Goal: Information Seeking & Learning: Learn about a topic

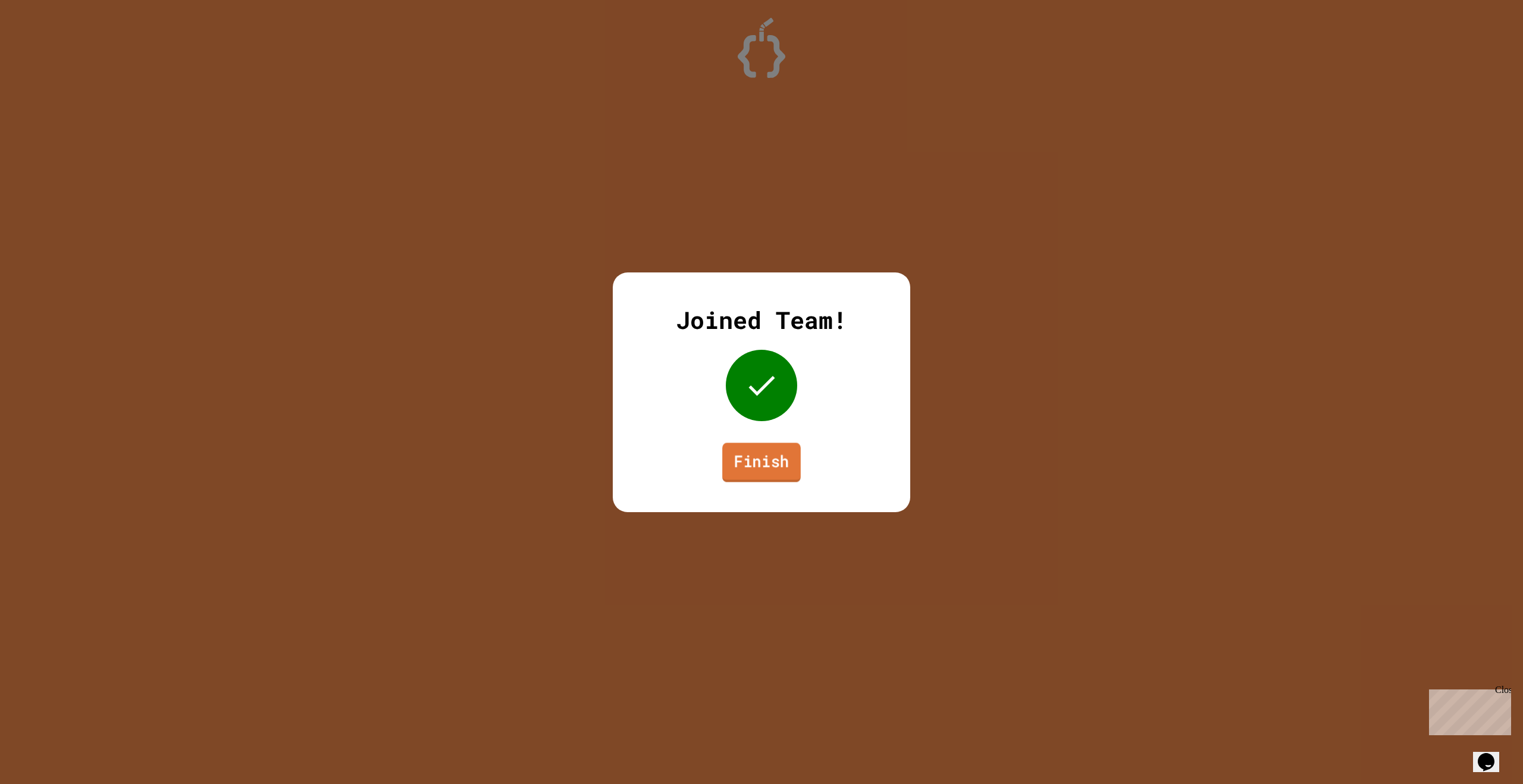
click at [748, 474] on link "Finish" at bounding box center [762, 462] width 79 height 40
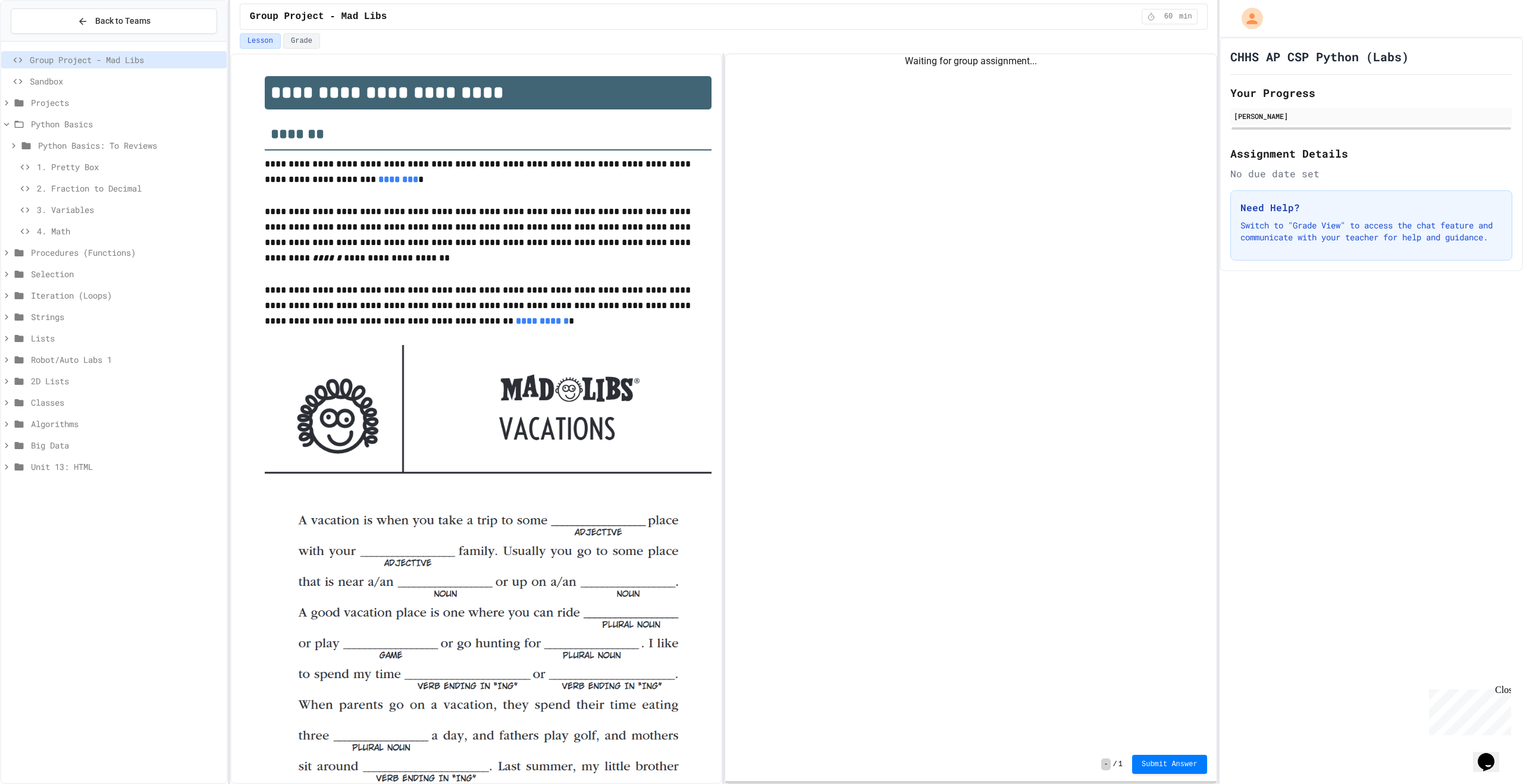
click at [79, 250] on span "Procedures (Functions)" at bounding box center [127, 252] width 191 height 12
click at [14, 142] on icon at bounding box center [13, 145] width 10 height 10
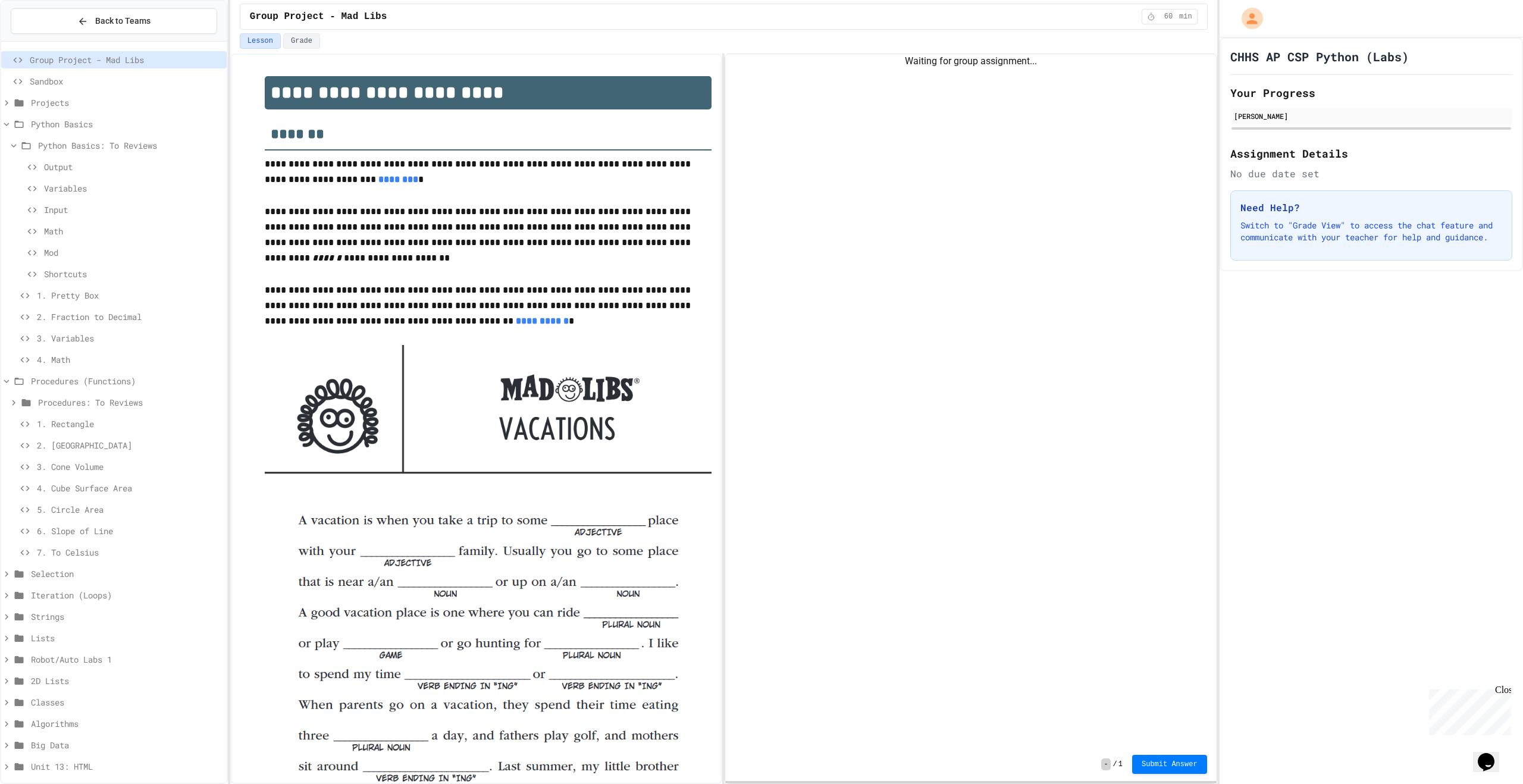
click at [13, 148] on icon at bounding box center [13, 145] width 10 height 10
click at [87, 298] on span "1. Rectangle" at bounding box center [130, 295] width 185 height 12
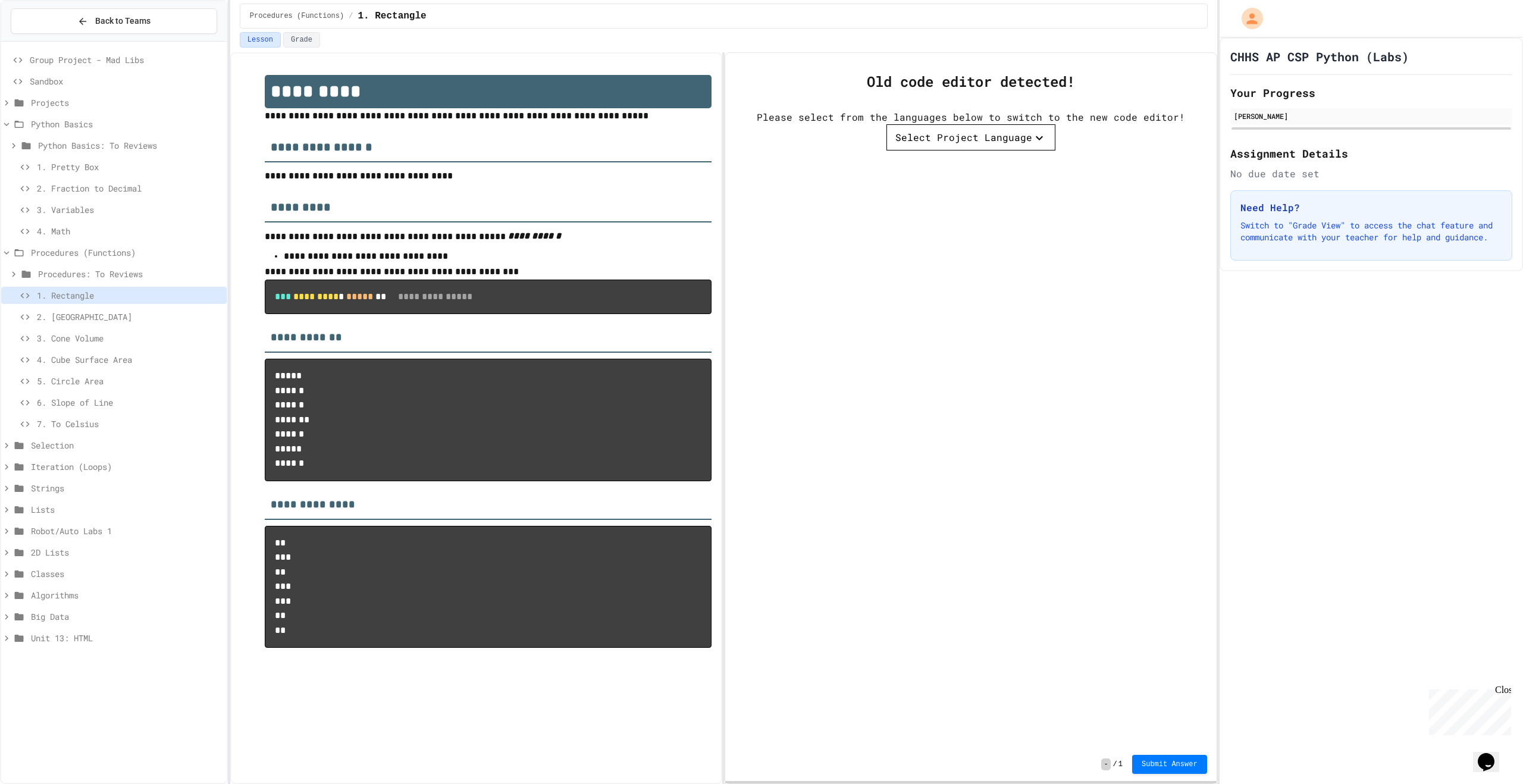
click at [935, 148] on button "Select Project Language" at bounding box center [971, 137] width 169 height 26
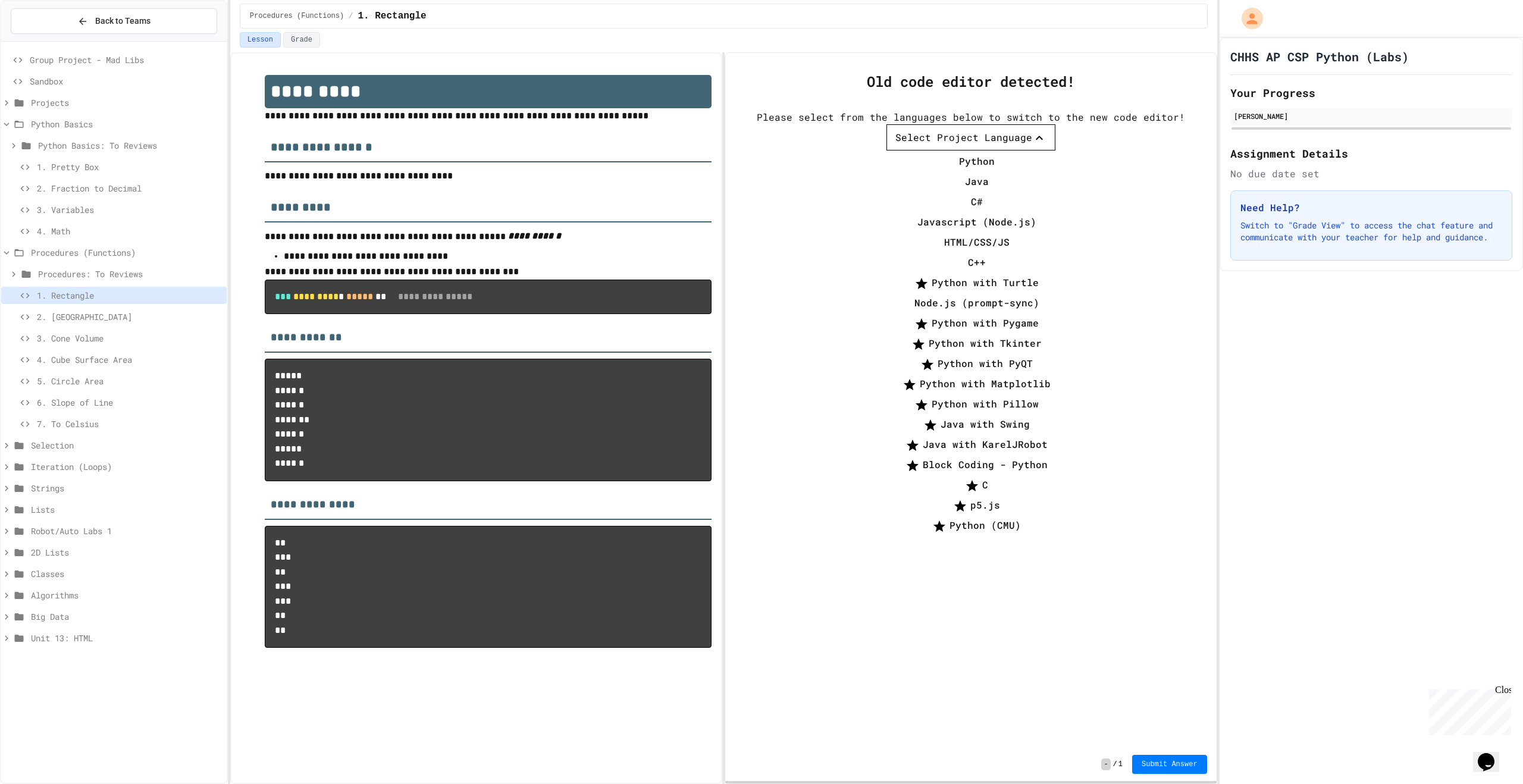
click at [956, 166] on li "Python" at bounding box center [977, 161] width 157 height 19
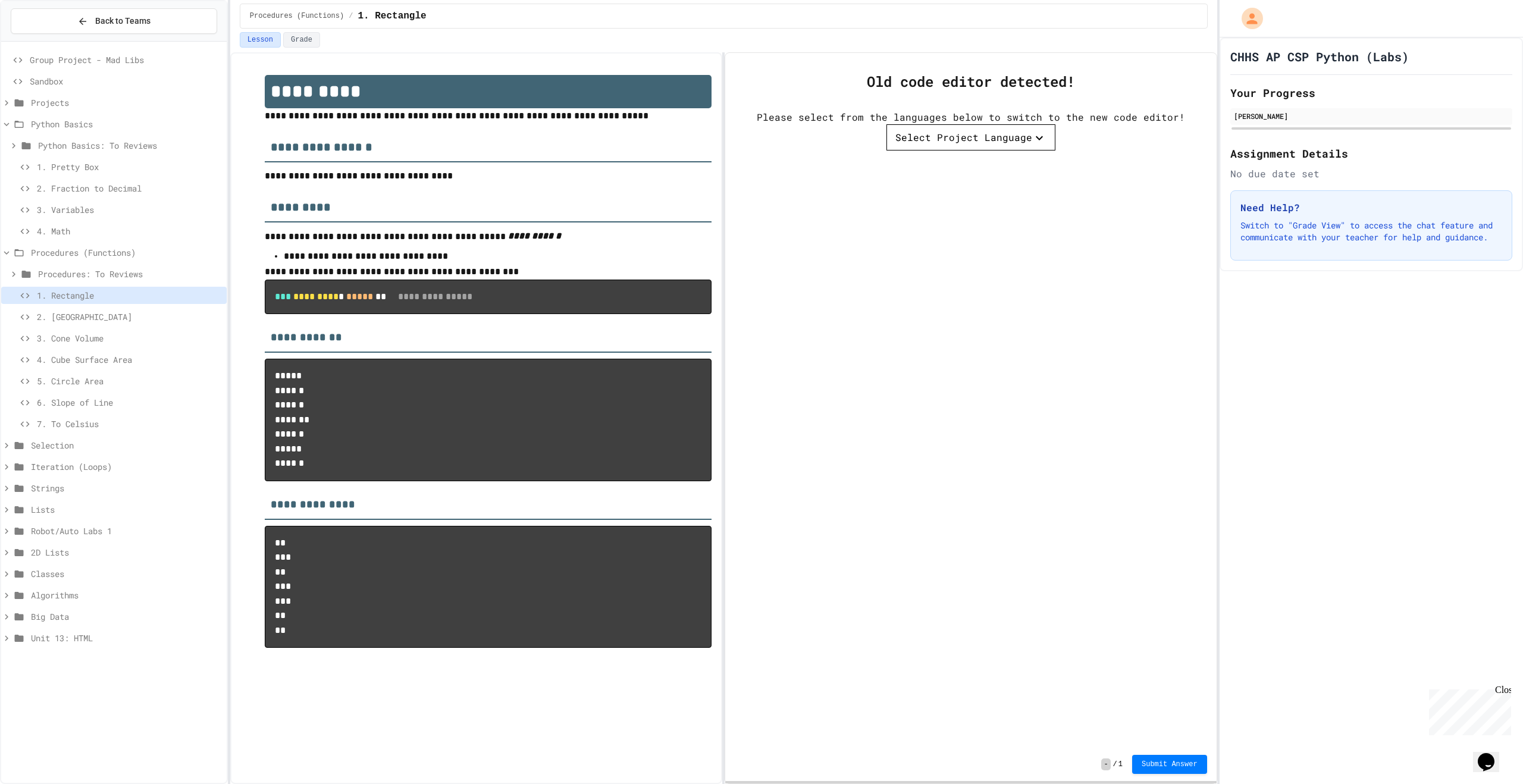
click at [886, 783] on div at bounding box center [893, 798] width 24 height 24
click at [115, 392] on div "5. Circle Area" at bounding box center [114, 383] width 225 height 22
click at [111, 396] on span "6. Slope of Line" at bounding box center [130, 402] width 185 height 12
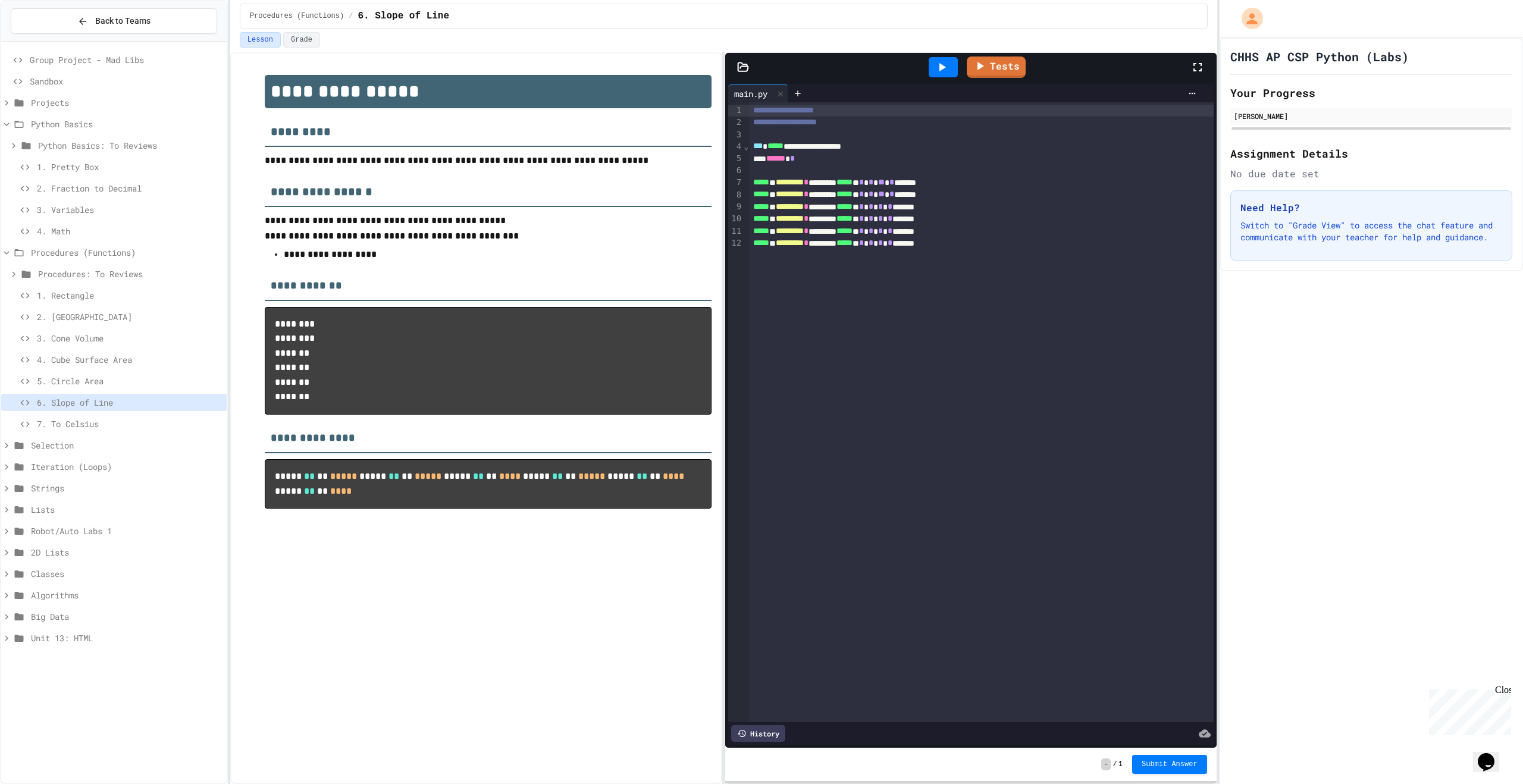
click at [94, 179] on div "1. Pretty Box" at bounding box center [114, 168] width 225 height 22
click at [95, 174] on div "1. Pretty Box" at bounding box center [114, 166] width 225 height 17
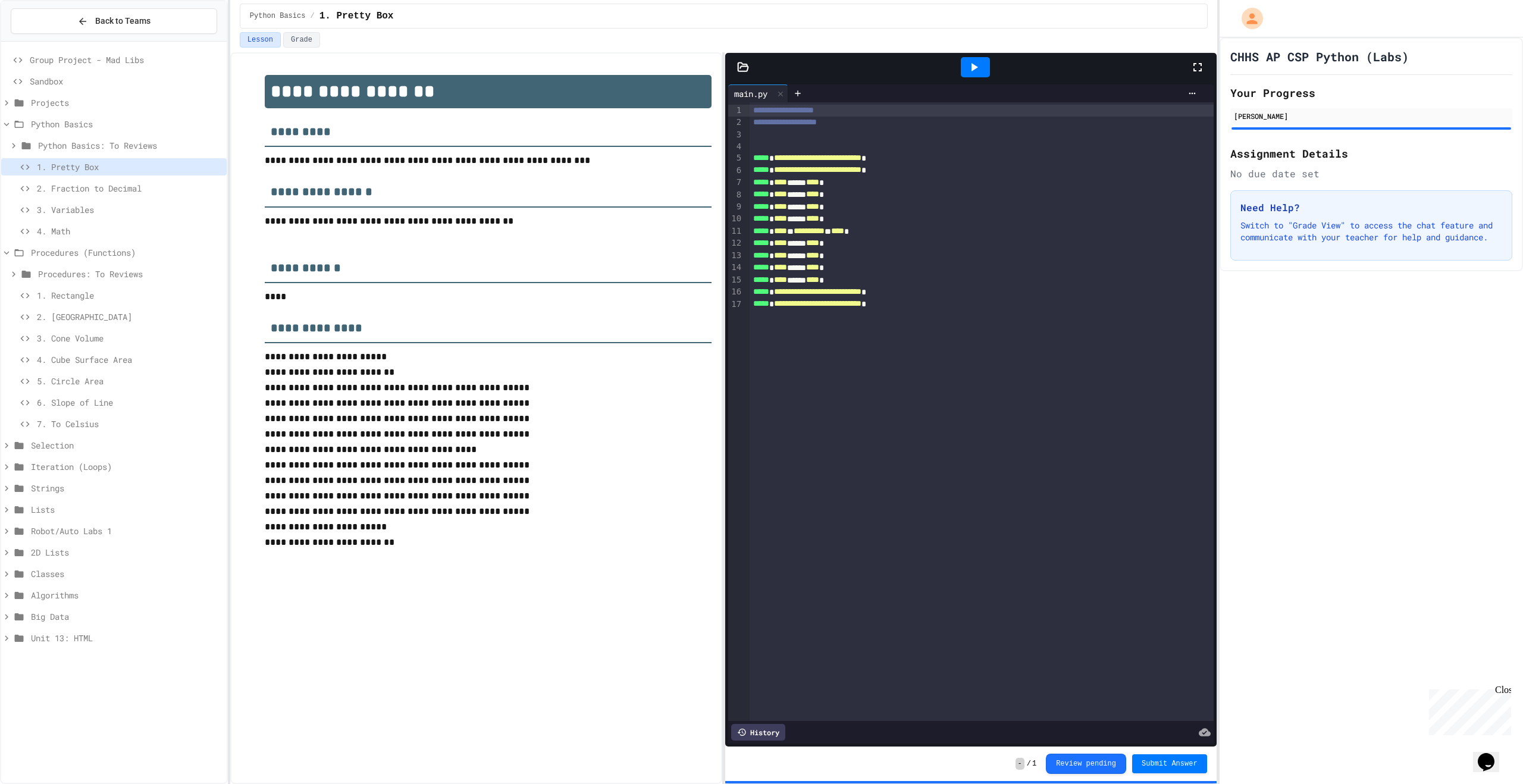
click at [107, 186] on span "2. Fraction to Decimal" at bounding box center [130, 187] width 185 height 12
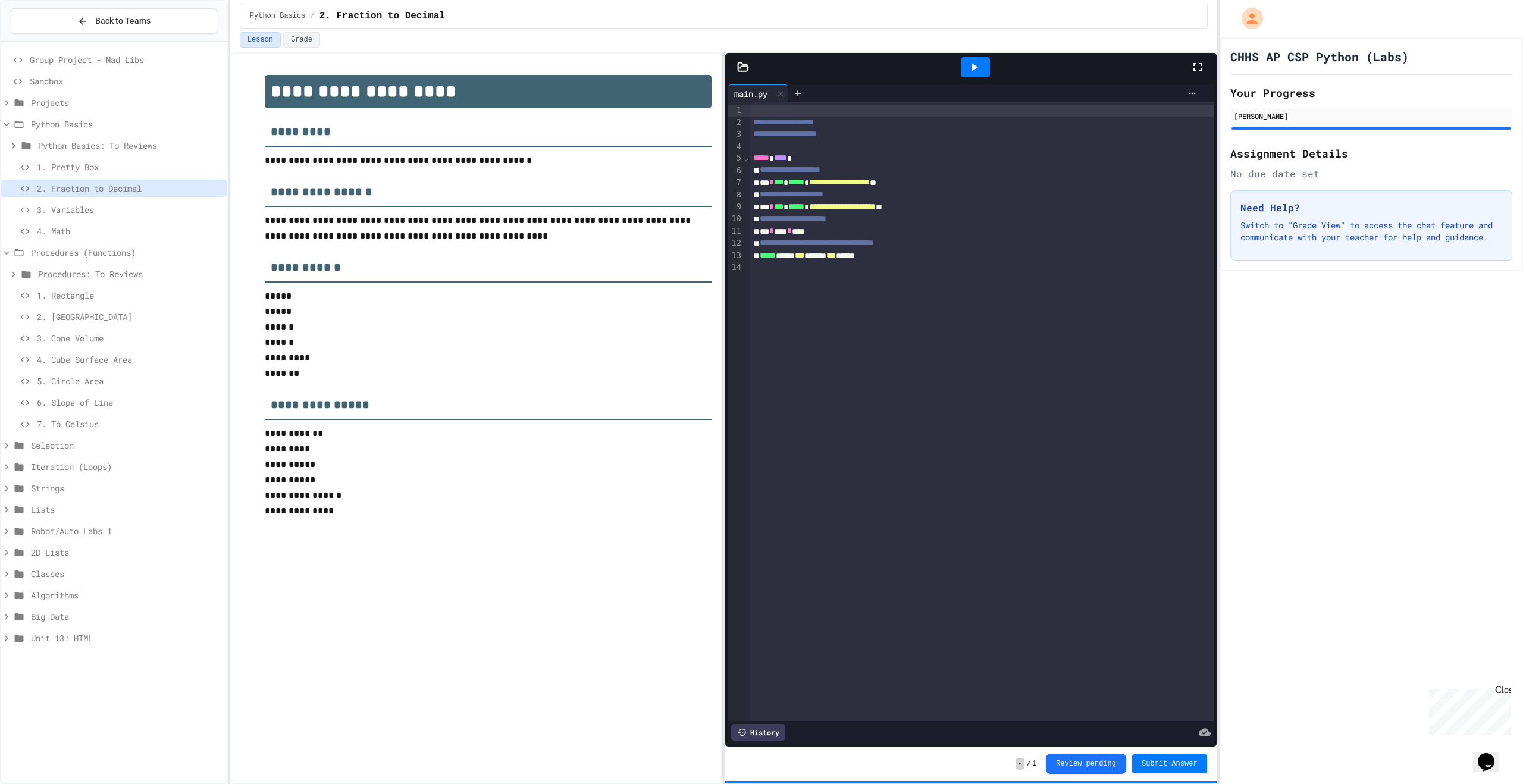
click at [107, 218] on div "3. Variables" at bounding box center [114, 210] width 225 height 17
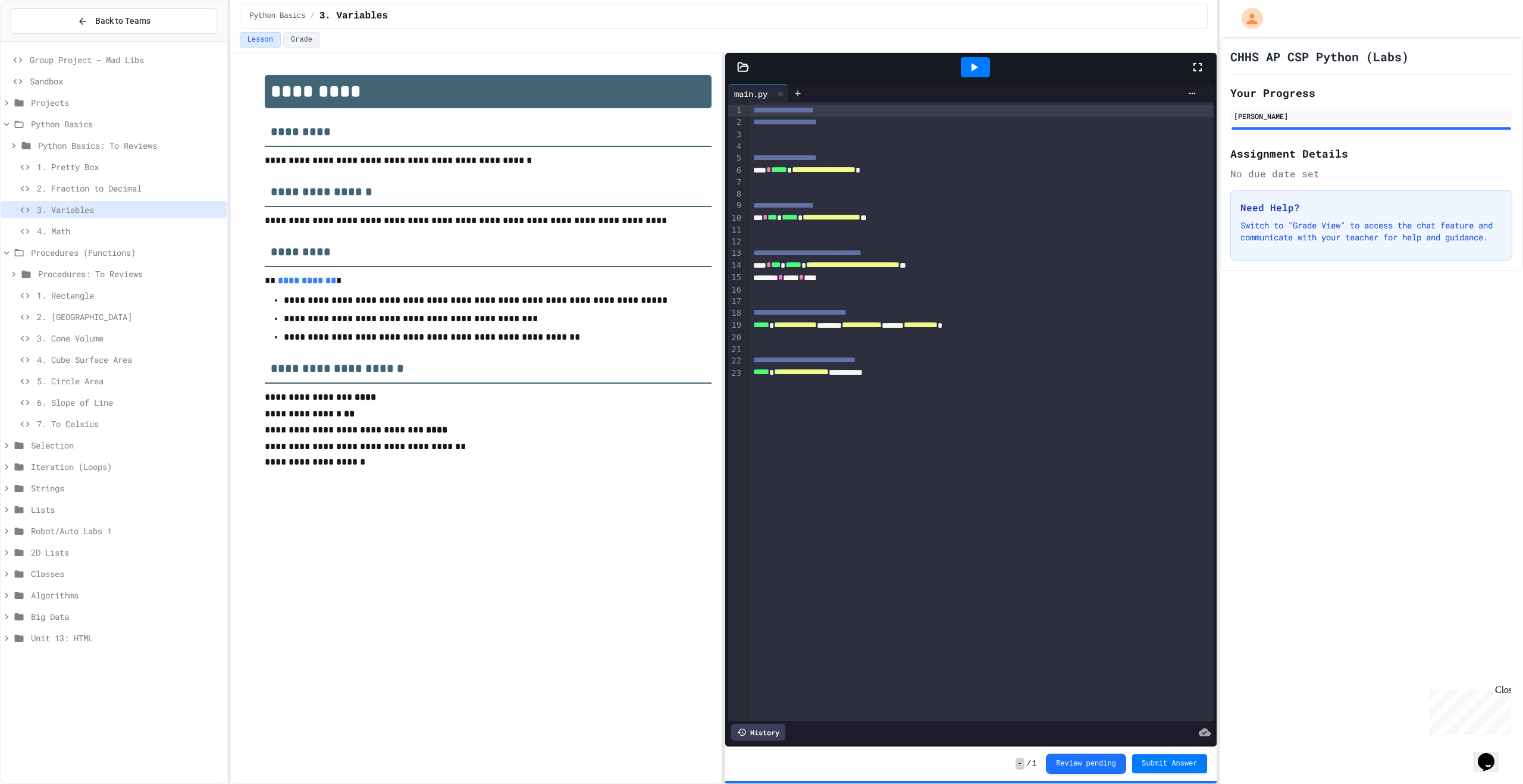
click at [93, 232] on span "4. Math" at bounding box center [130, 231] width 185 height 12
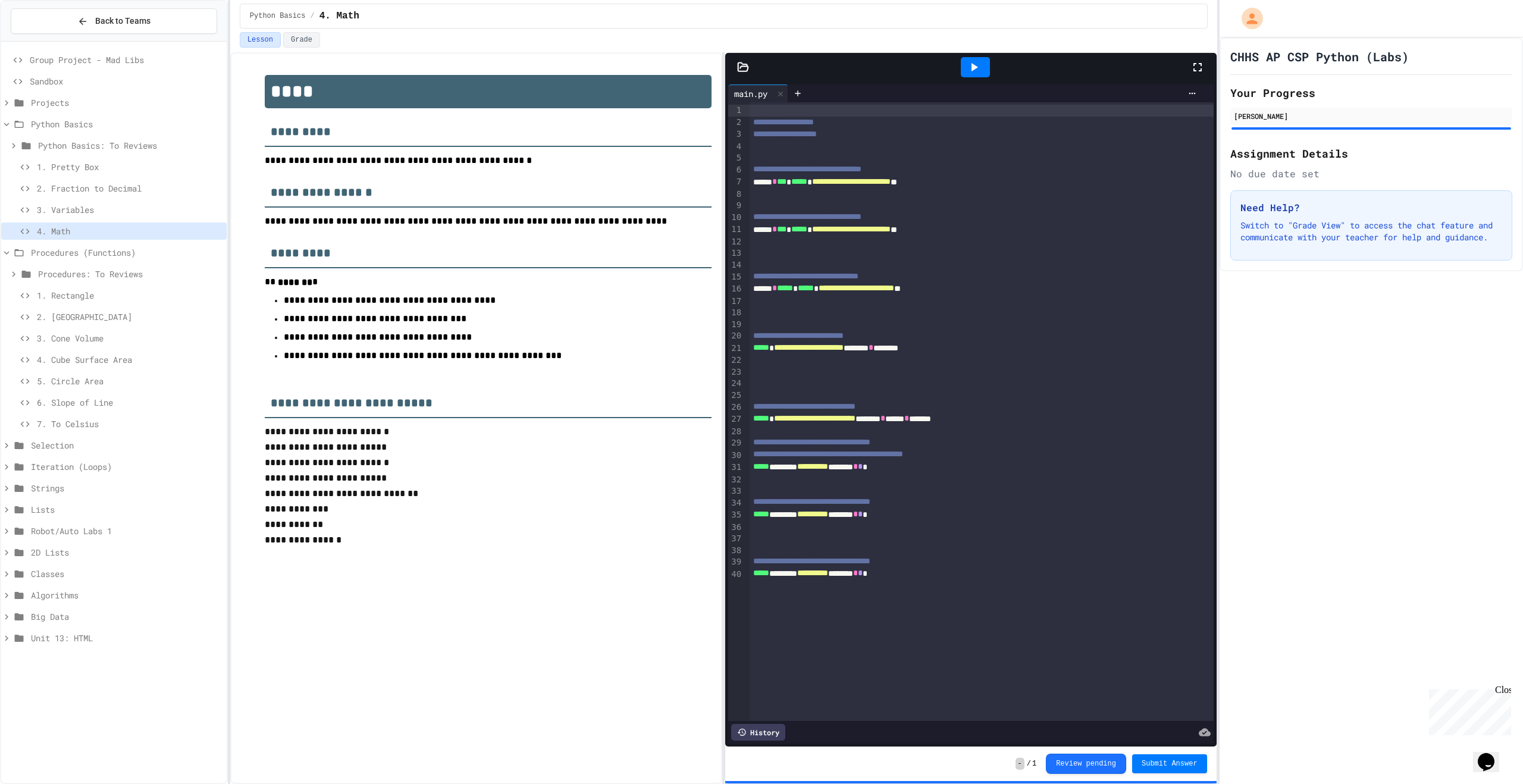
click at [81, 272] on span "Procedures: To Reviews" at bounding box center [130, 273] width 184 height 12
